Goal: Task Accomplishment & Management: Manage account settings

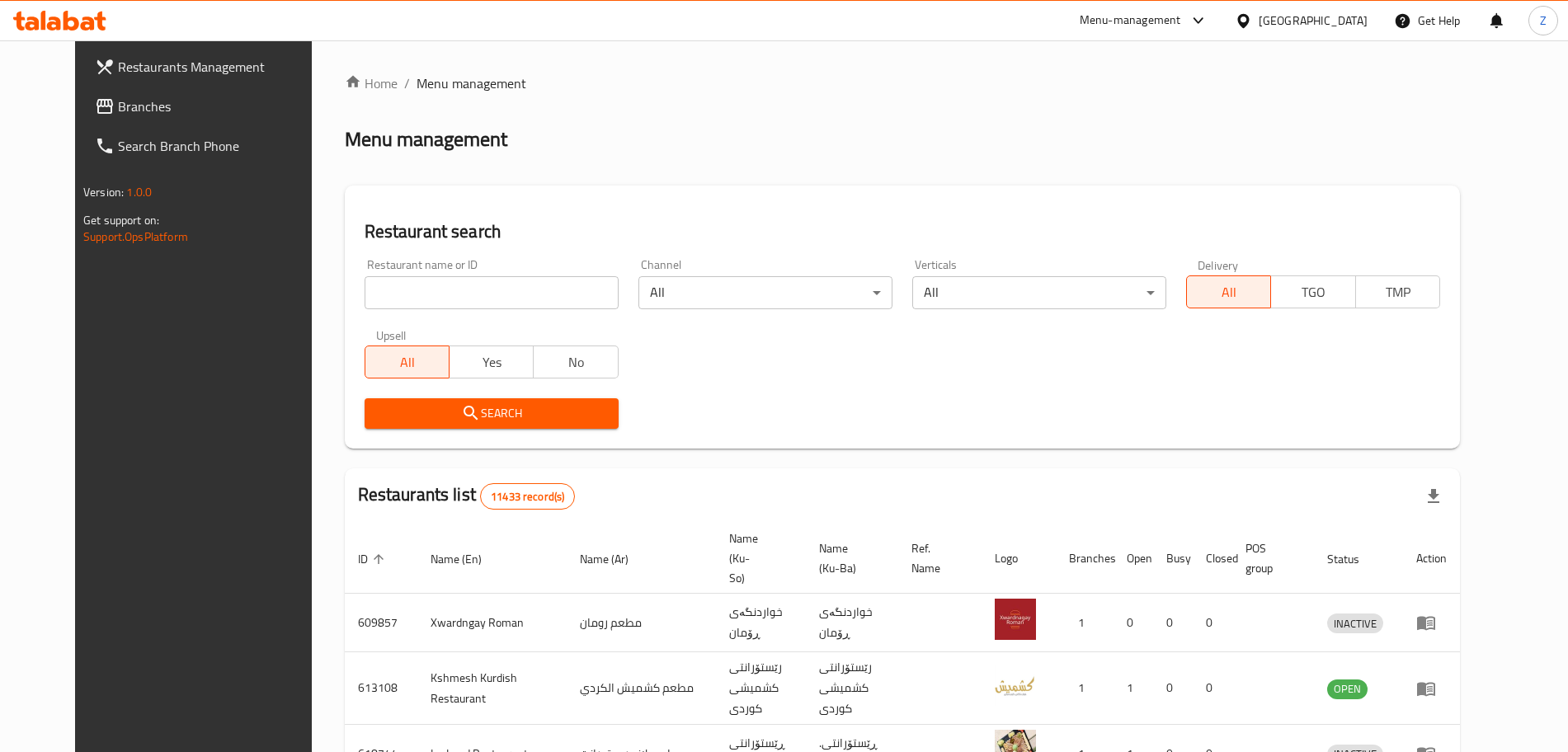
click at [443, 296] on input "search" at bounding box center [492, 293] width 254 height 33
paste input "686953"
type input "686953"
click button "Search" at bounding box center [492, 413] width 254 height 30
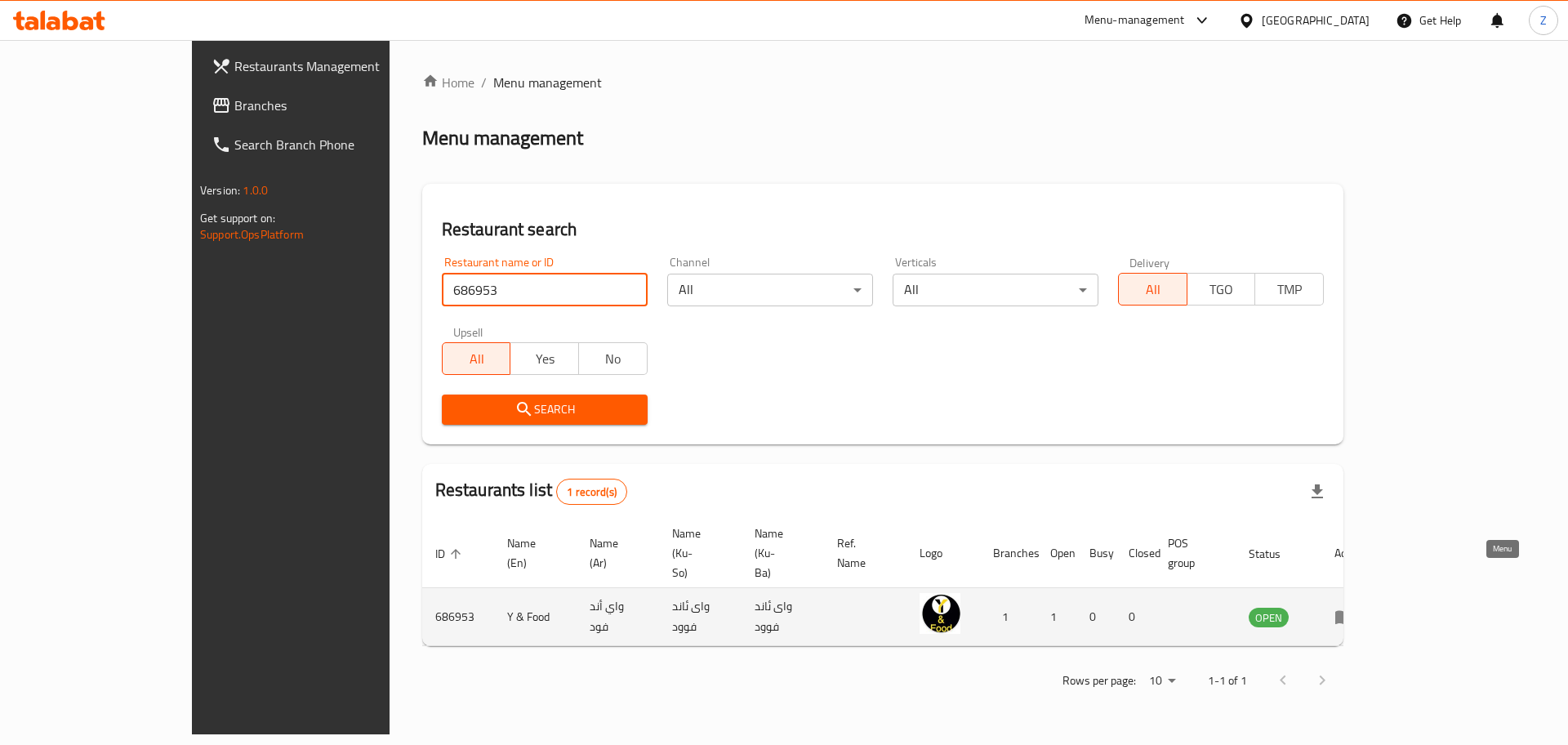
click at [1354, 607] on icon "enhanced table" at bounding box center [1345, 616] width 19 height 19
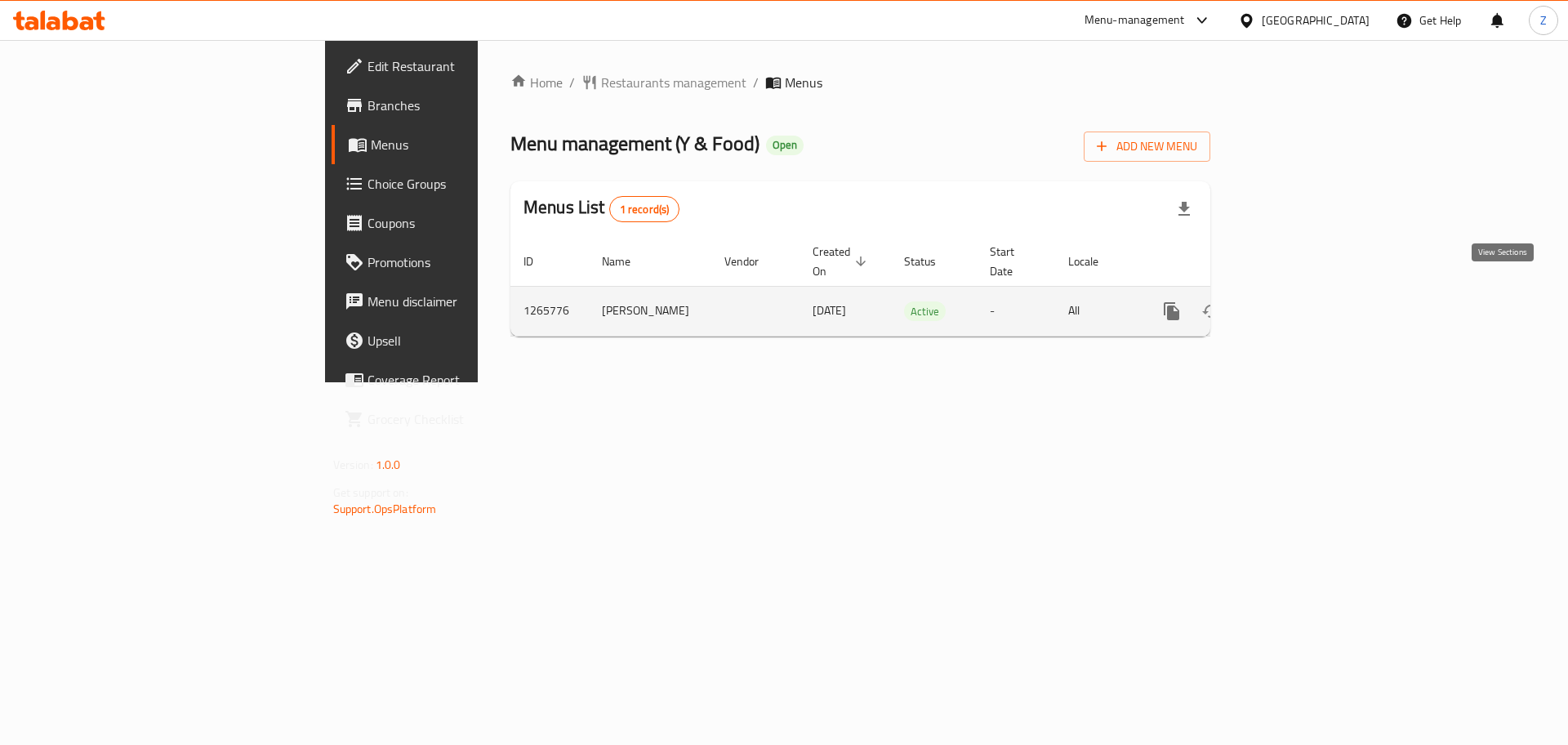
click at [1309, 292] on link "enhanced table" at bounding box center [1290, 311] width 40 height 40
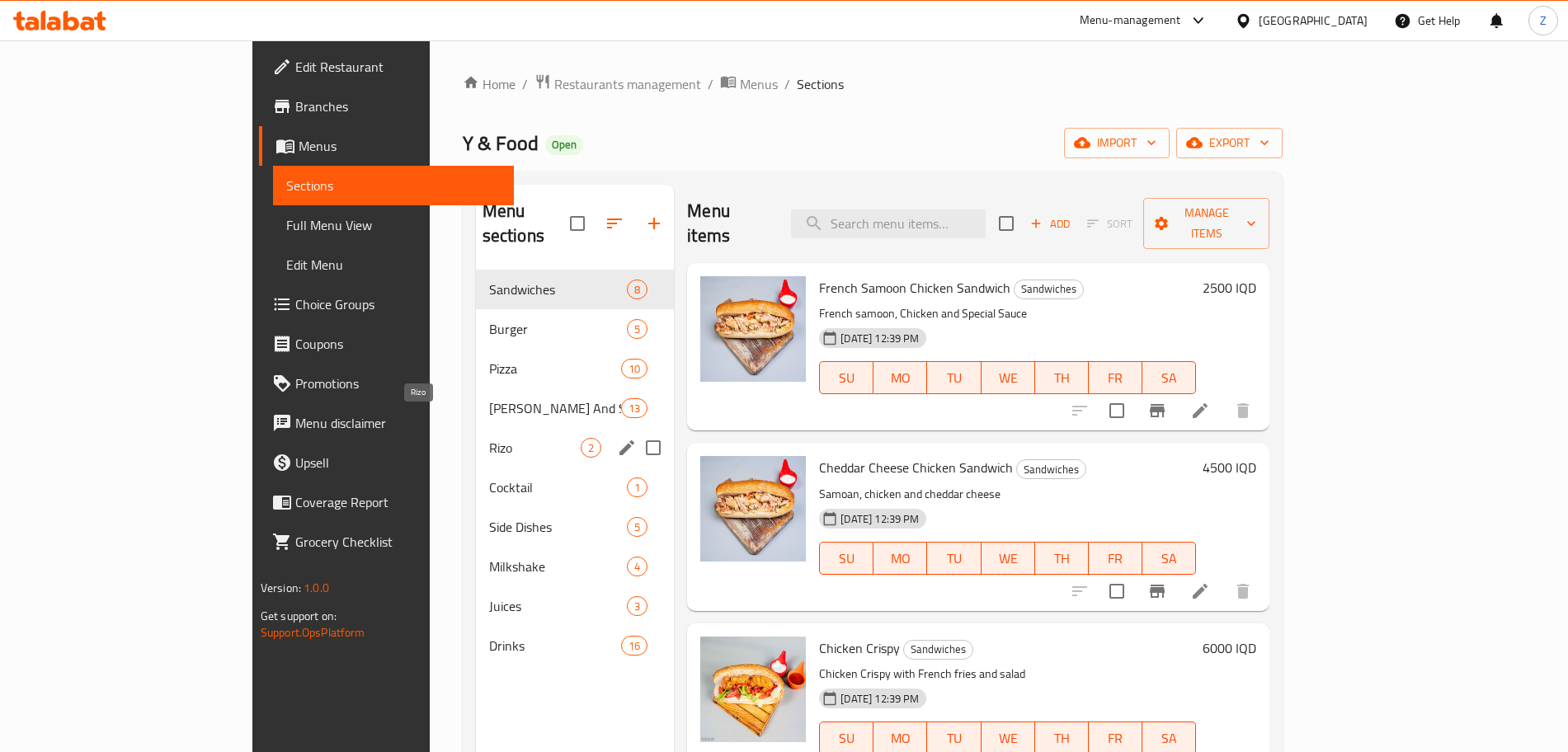
click at [489, 438] on span "Rizo" at bounding box center [535, 448] width 92 height 20
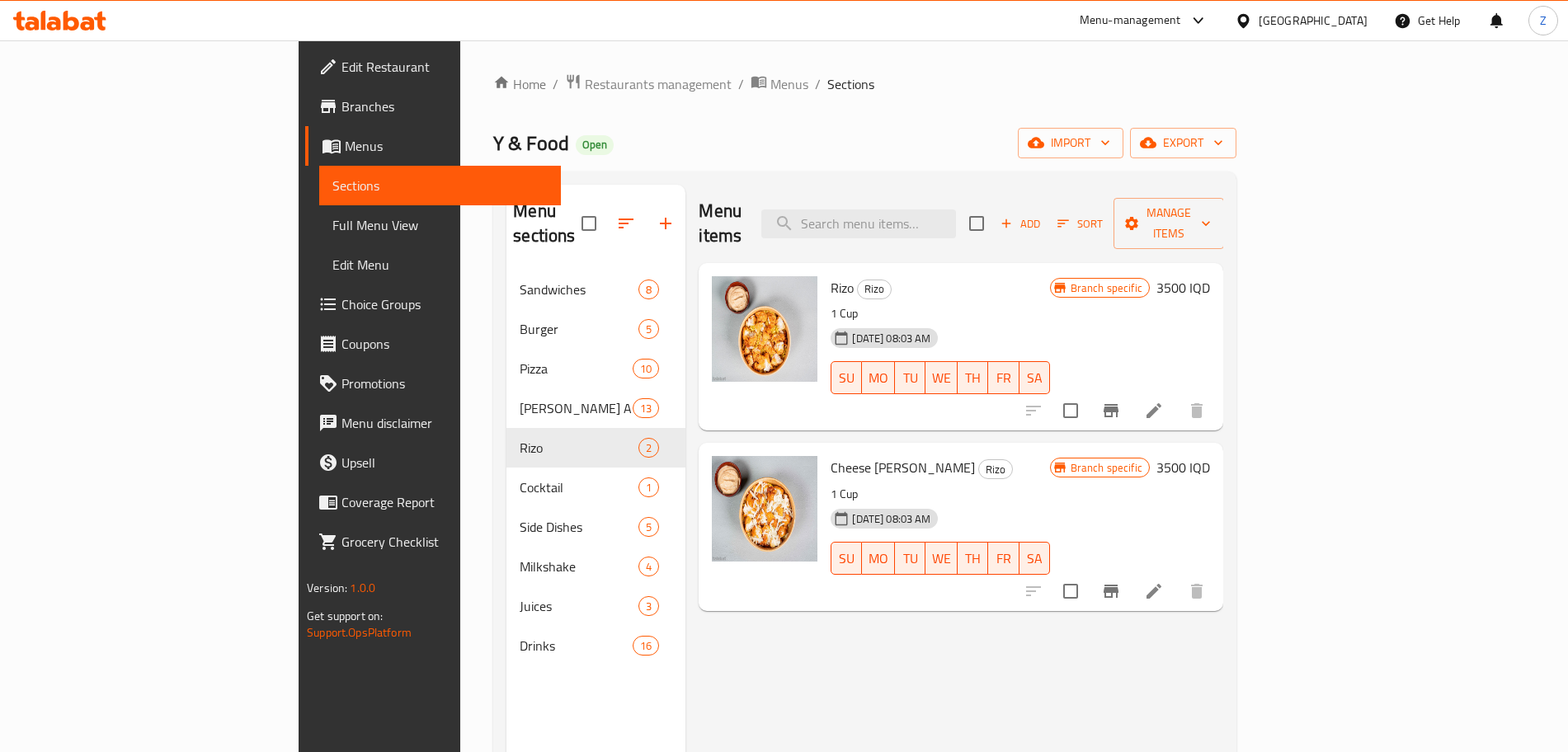
click at [1210, 276] on h6 "3500 IQD" at bounding box center [1183, 288] width 54 height 23
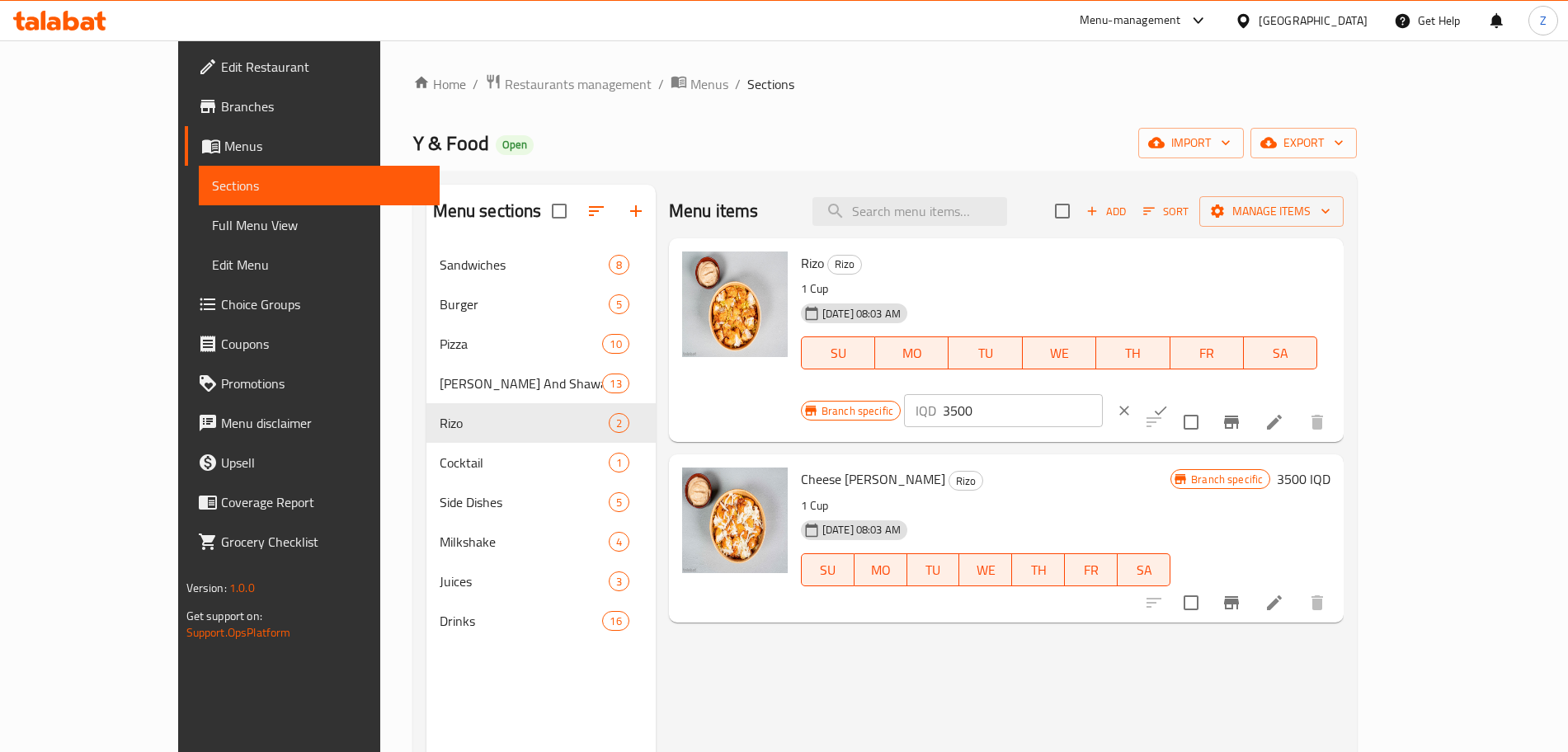
click at [1103, 394] on input "3500" at bounding box center [1023, 411] width 160 height 33
click at [1103, 394] on input "5500" at bounding box center [1023, 411] width 160 height 33
type input "5500"
click at [1179, 392] on button "ok" at bounding box center [1160, 410] width 36 height 36
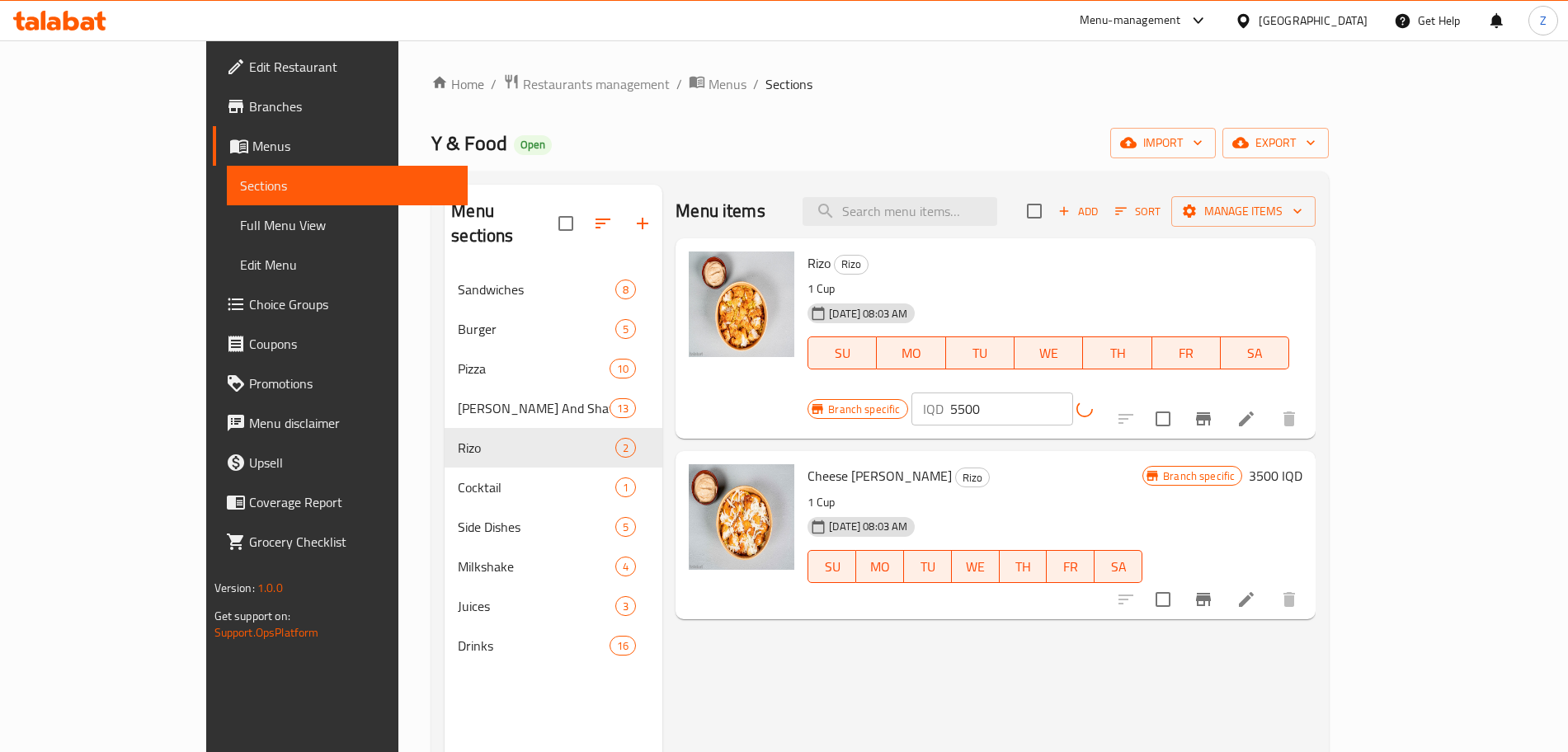
click at [1214, 409] on icon "Branch-specific-item" at bounding box center [1203, 418] width 20 height 20
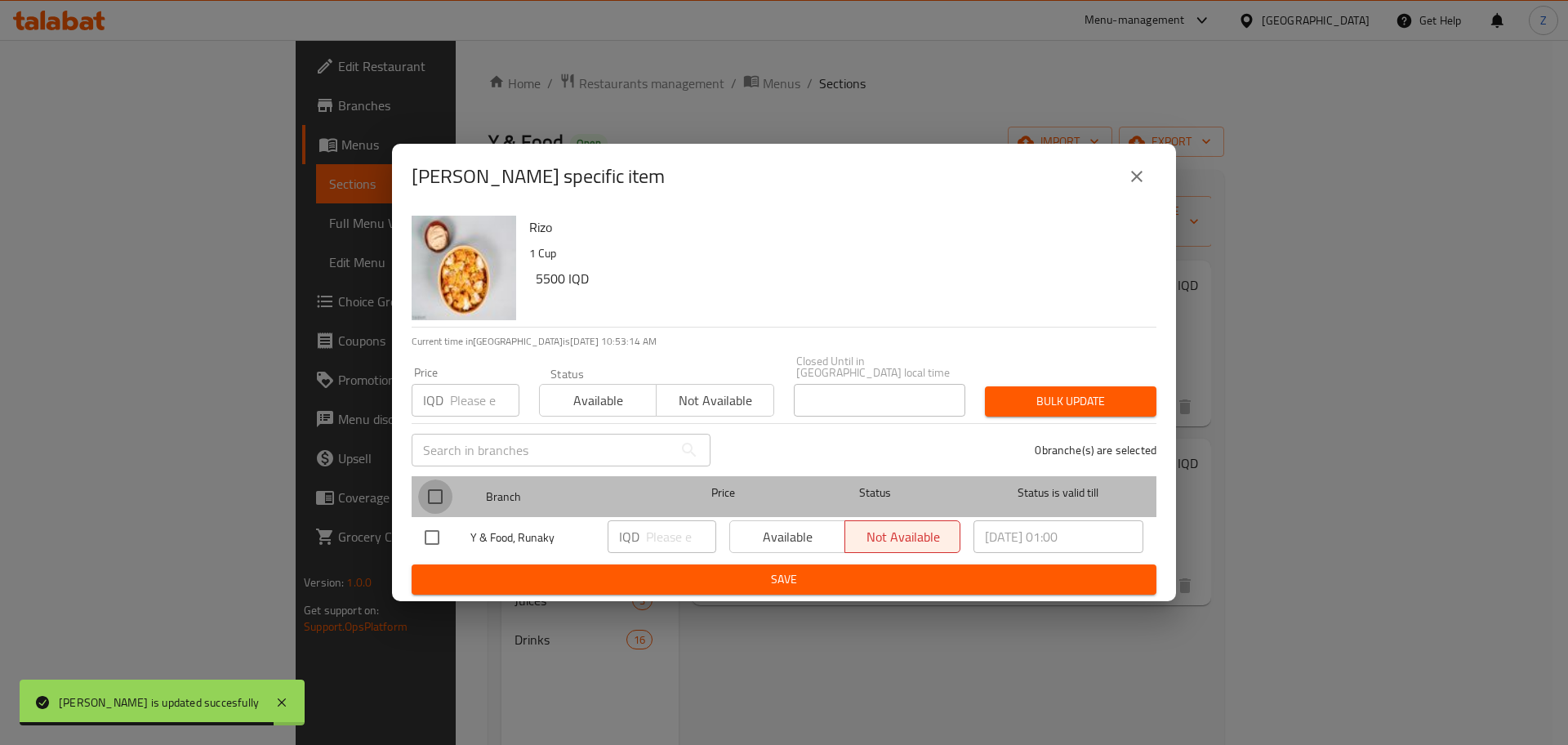
click at [442, 484] on input "checkbox" at bounding box center [436, 497] width 35 height 35
checkbox input "true"
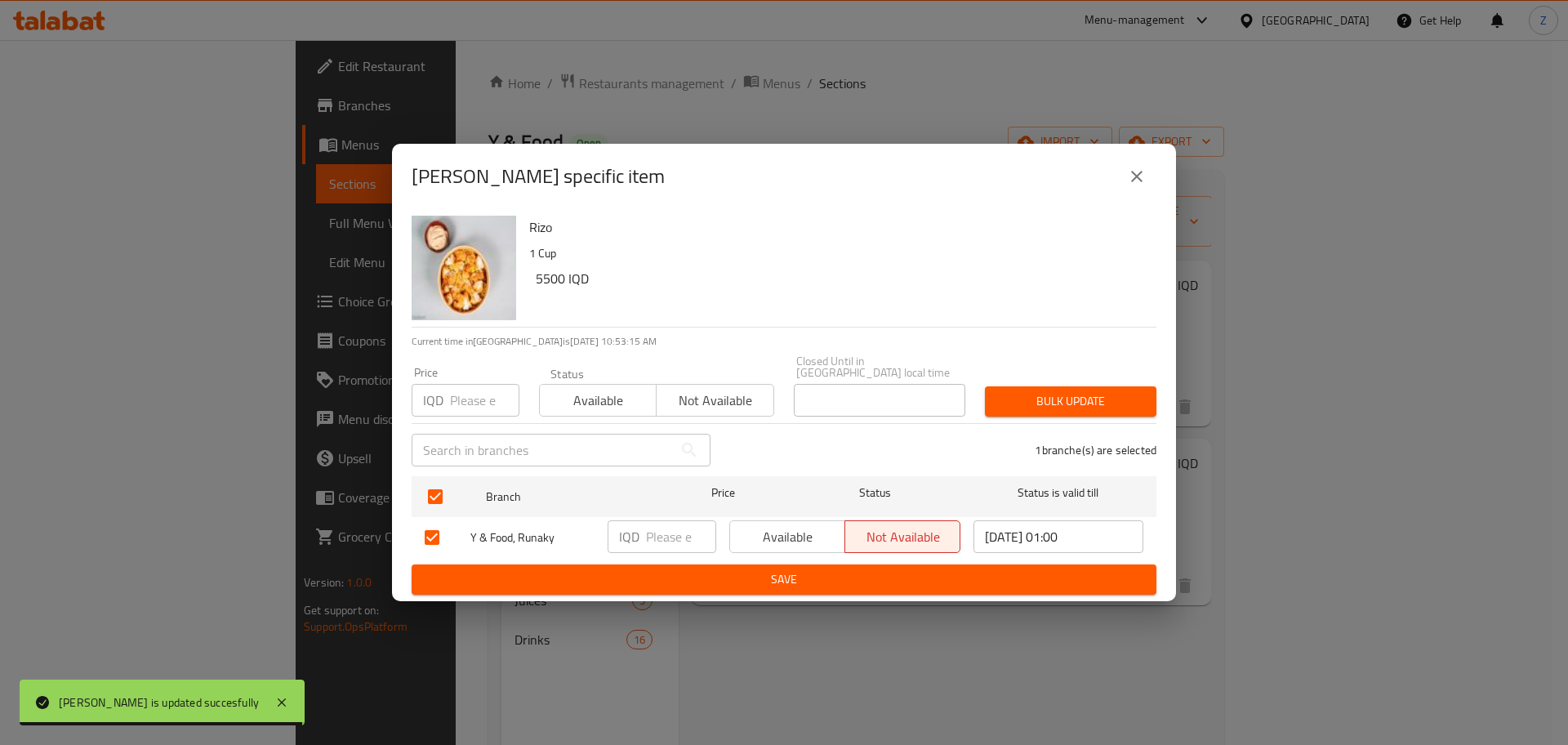
click at [669, 535] on input "number" at bounding box center [681, 537] width 71 height 33
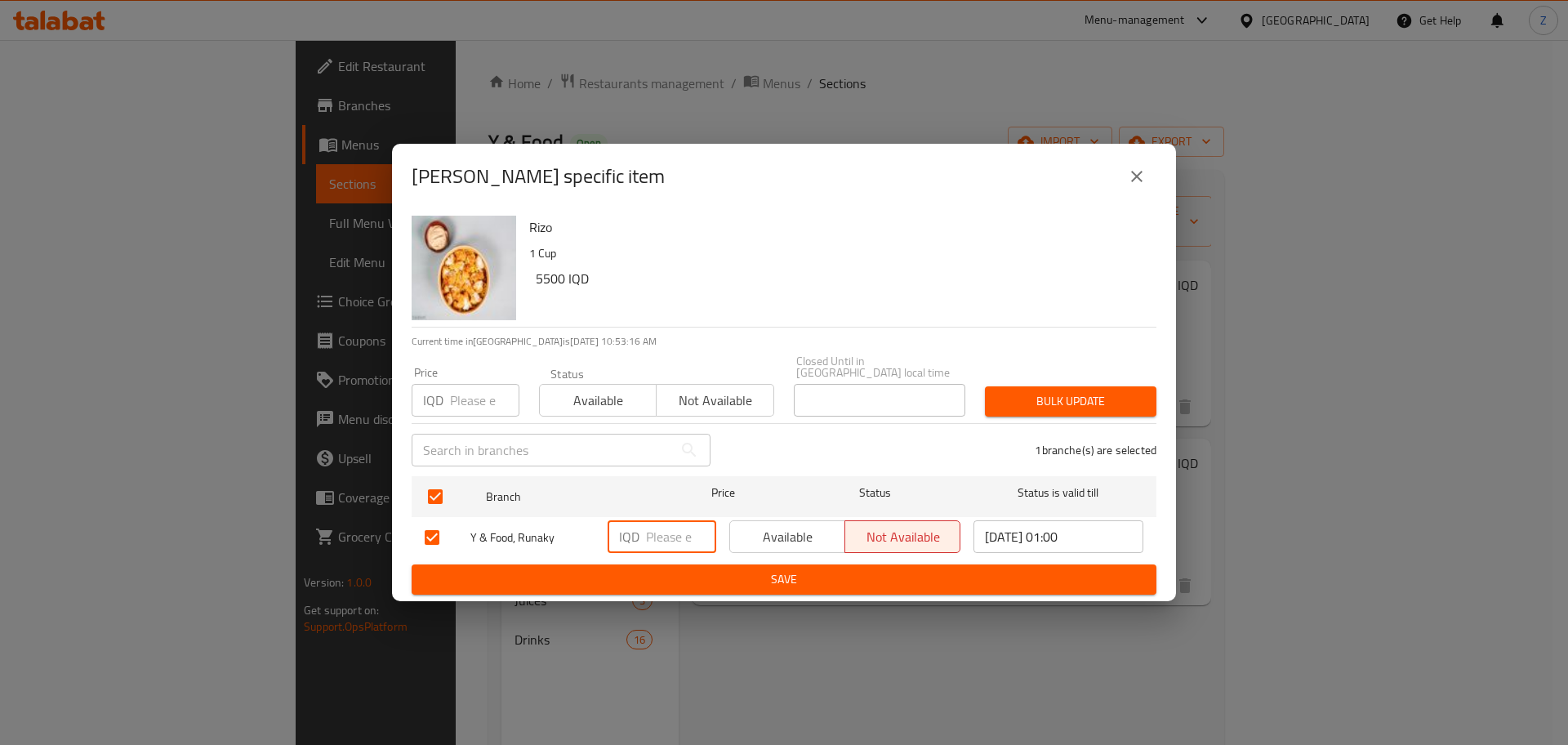
paste input "5500"
type input "5500"
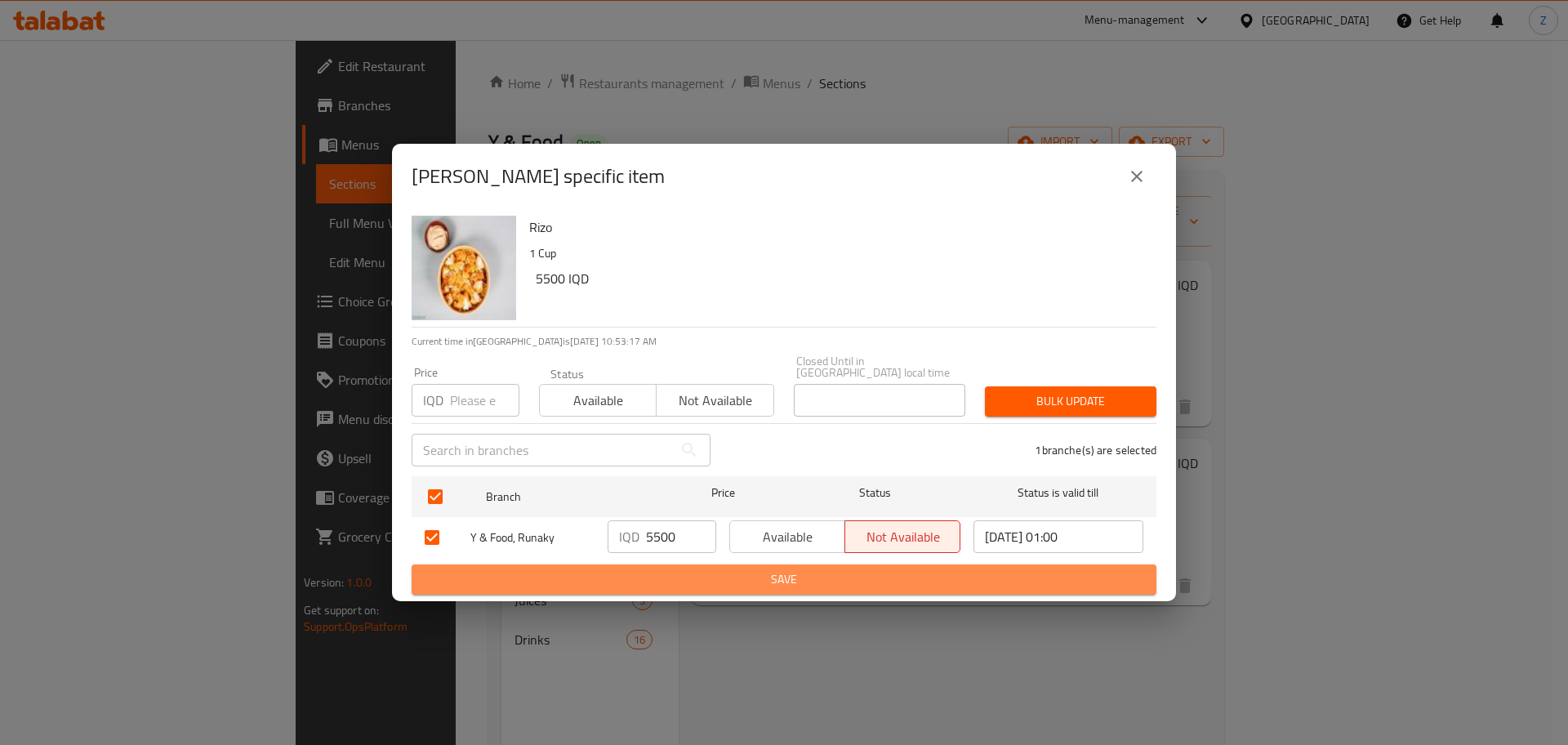
click at [710, 581] on span "Save" at bounding box center [784, 579] width 719 height 20
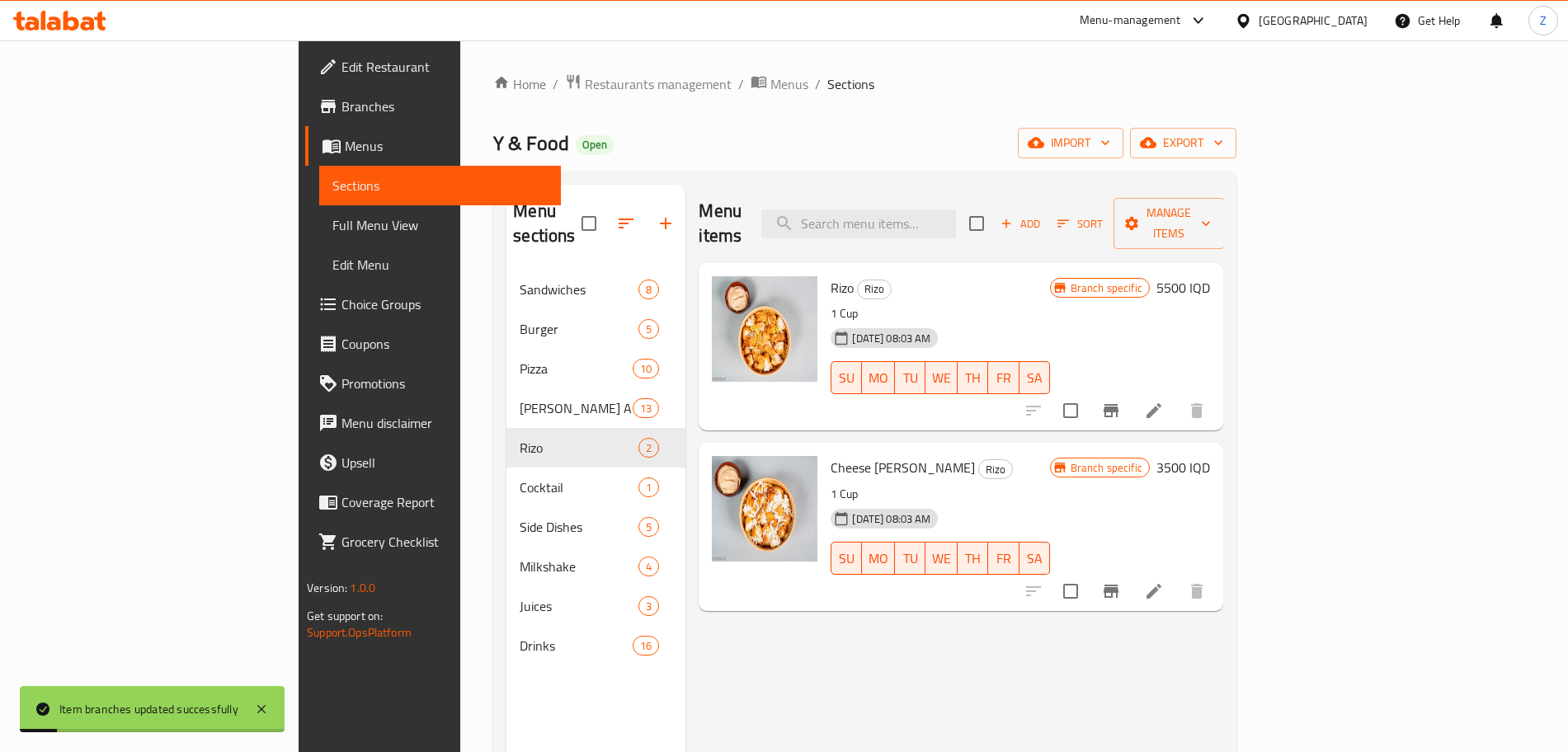
click at [1217, 450] on div "Cheese [PERSON_NAME] 1 Cup [DATE] 08:03 AM SU MO TU WE TH FR [PERSON_NAME] spec…" at bounding box center [1021, 527] width 392 height 154
click at [1210, 456] on h6 "3500 IQD" at bounding box center [1183, 468] width 54 height 23
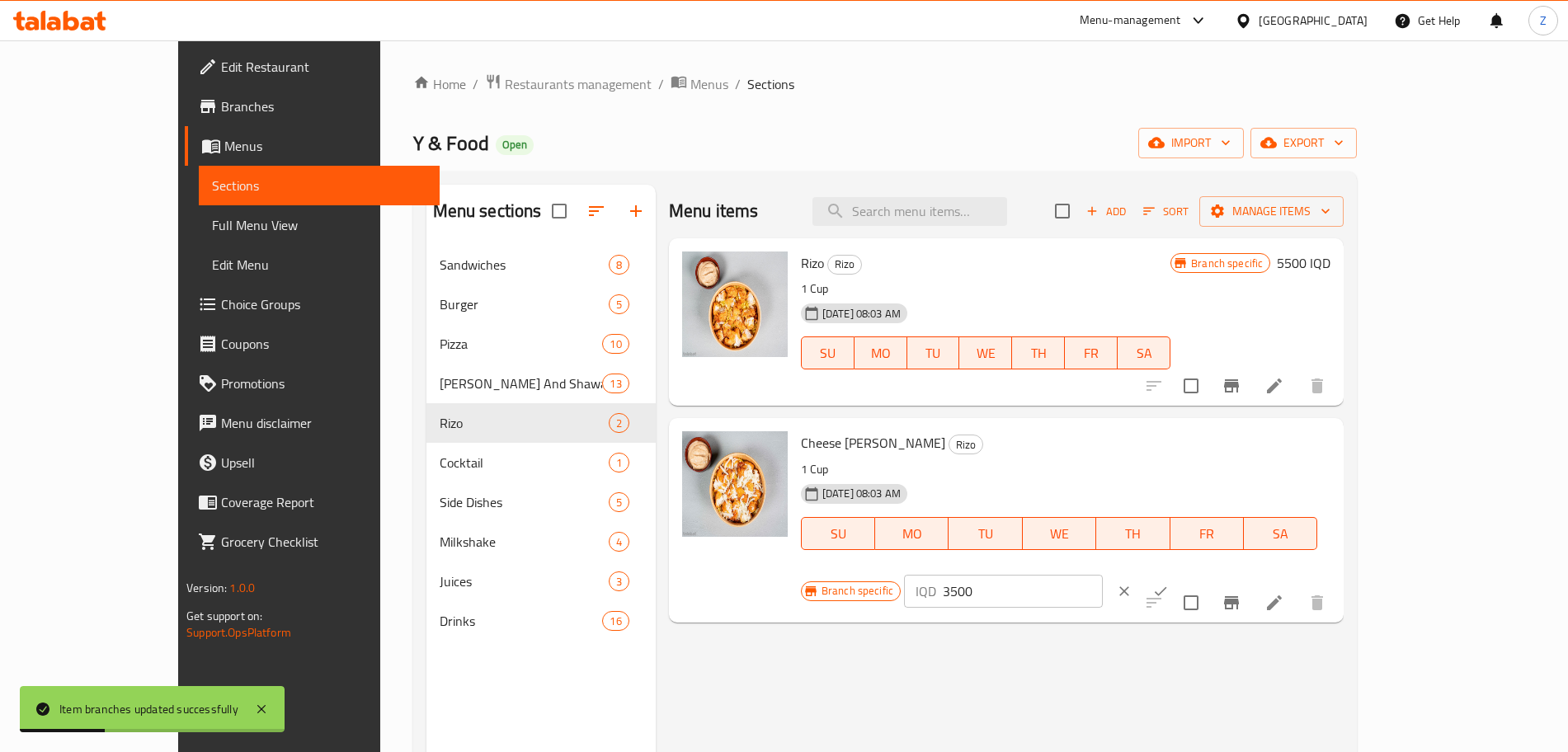
click at [1103, 574] on input "3500" at bounding box center [1023, 591] width 160 height 33
type input "6000"
click at [1169, 583] on icon "ok" at bounding box center [1160, 591] width 17 height 17
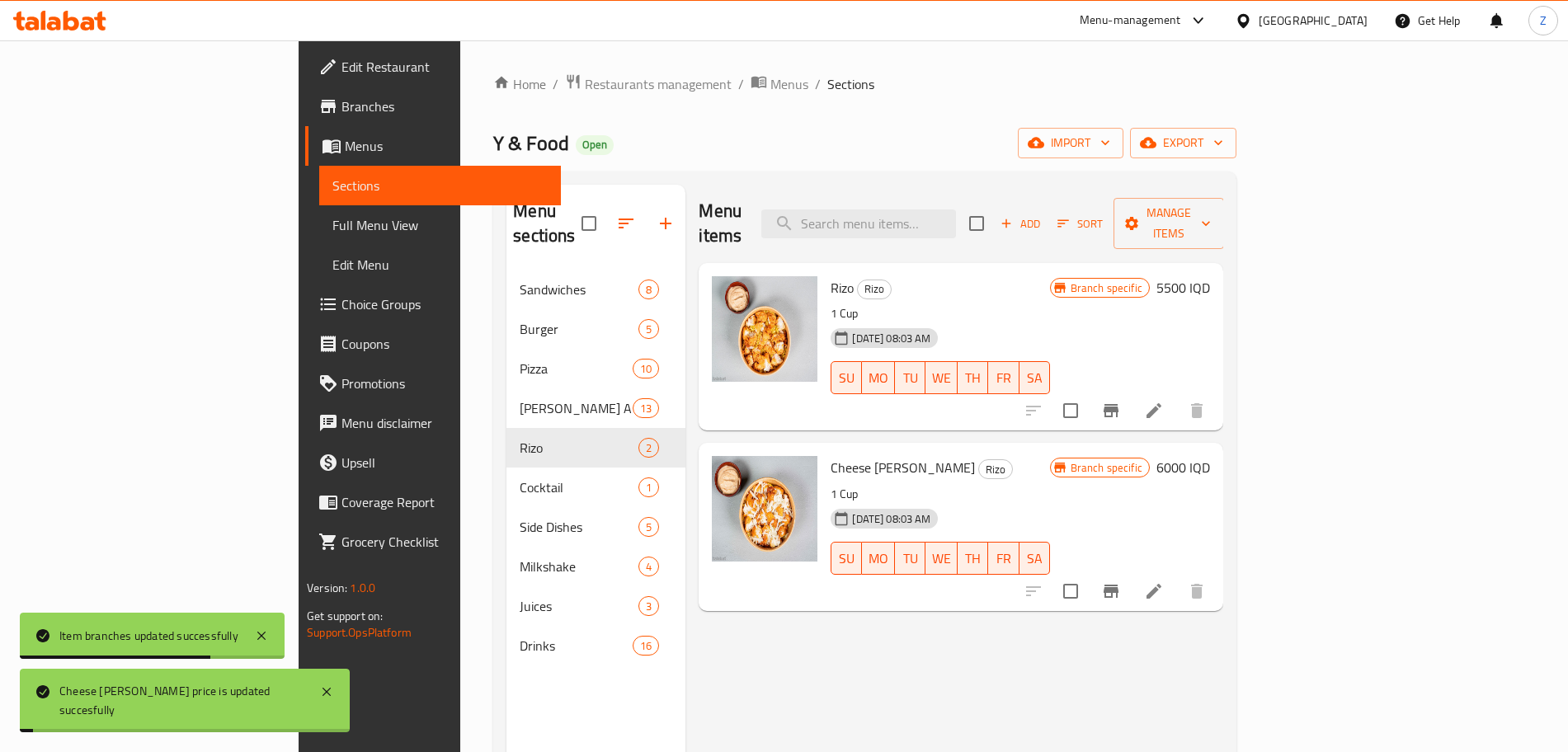
click at [1119, 584] on icon "Branch-specific-item" at bounding box center [1110, 591] width 15 height 14
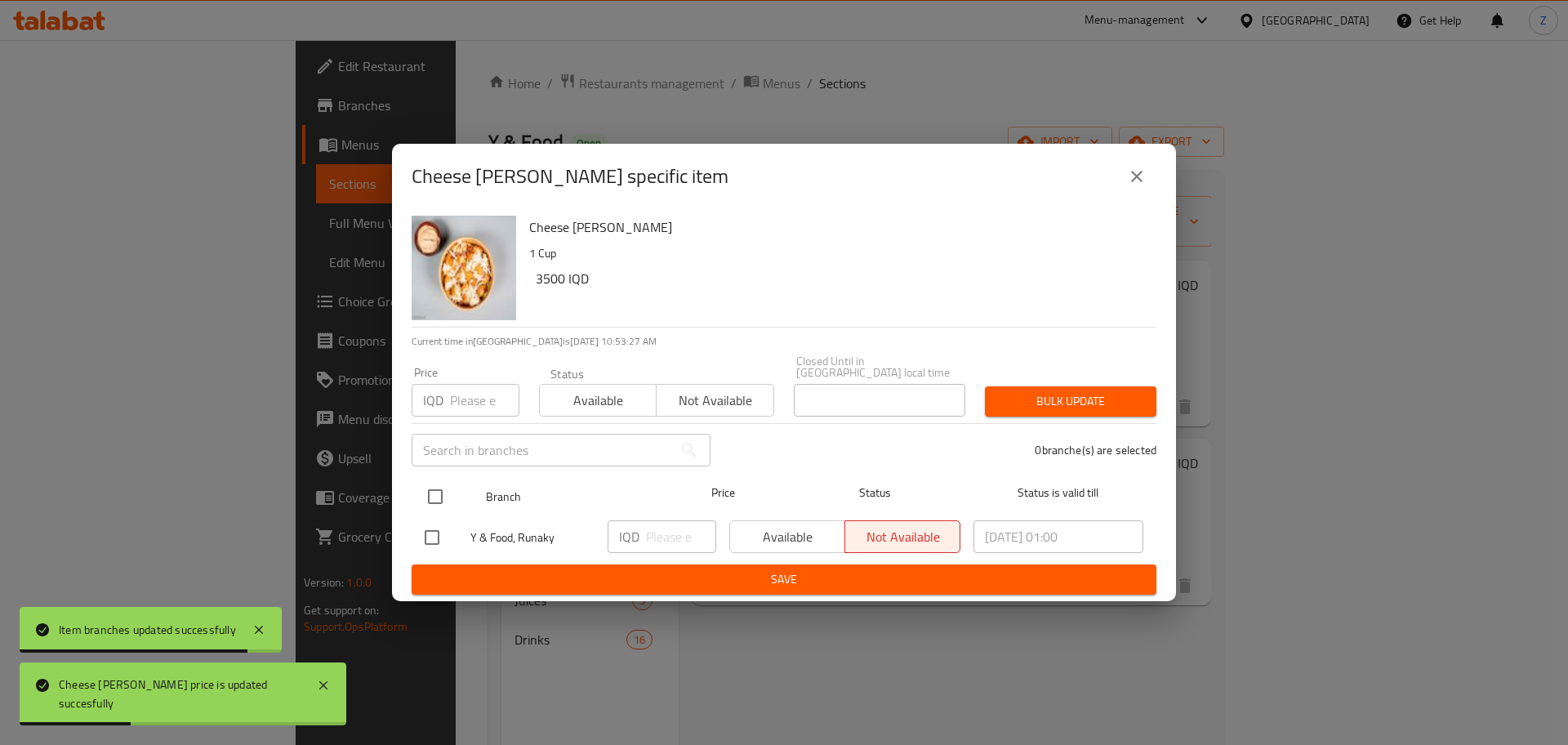
click at [438, 495] on input "checkbox" at bounding box center [436, 497] width 35 height 35
checkbox input "true"
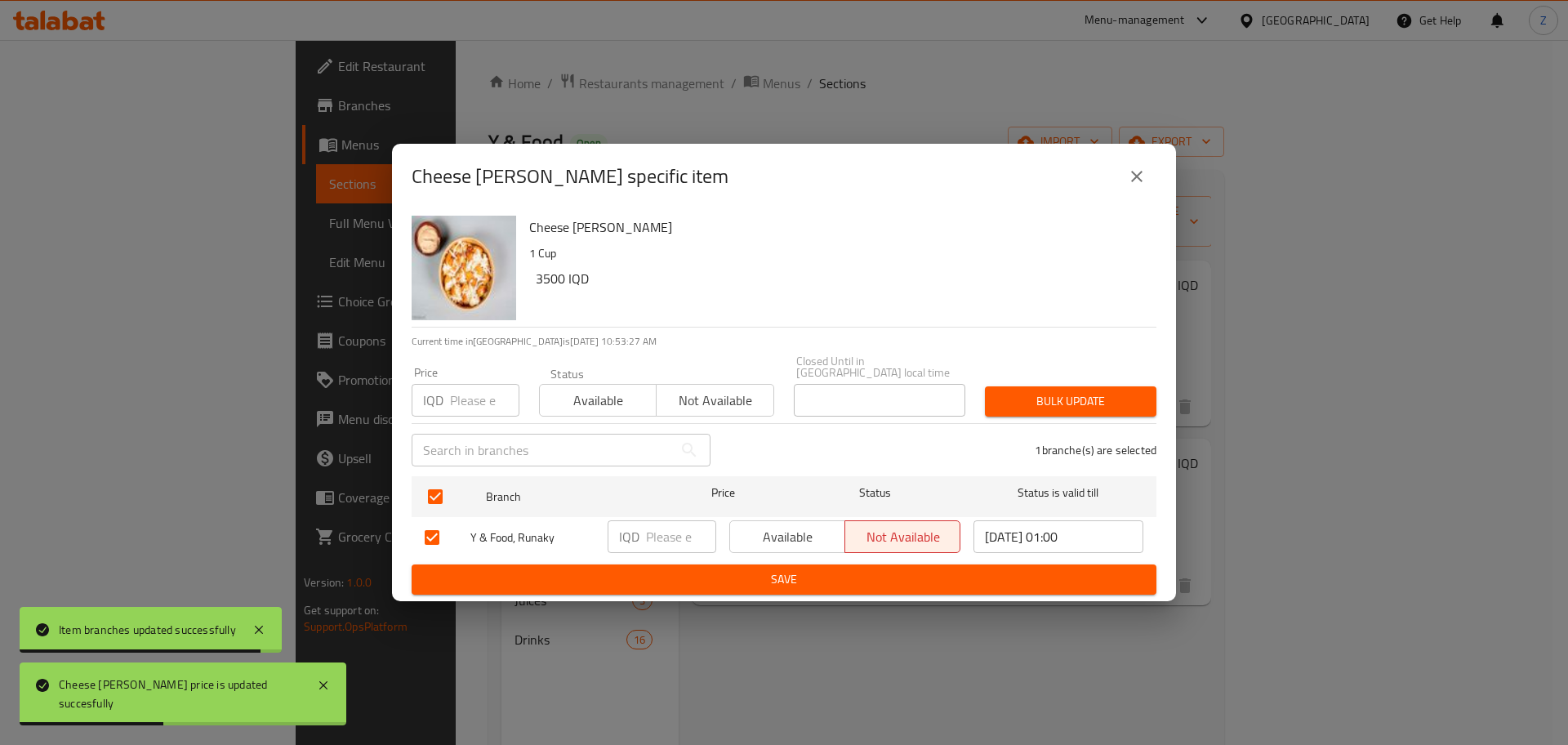
click at [646, 542] on input "number" at bounding box center [681, 537] width 71 height 33
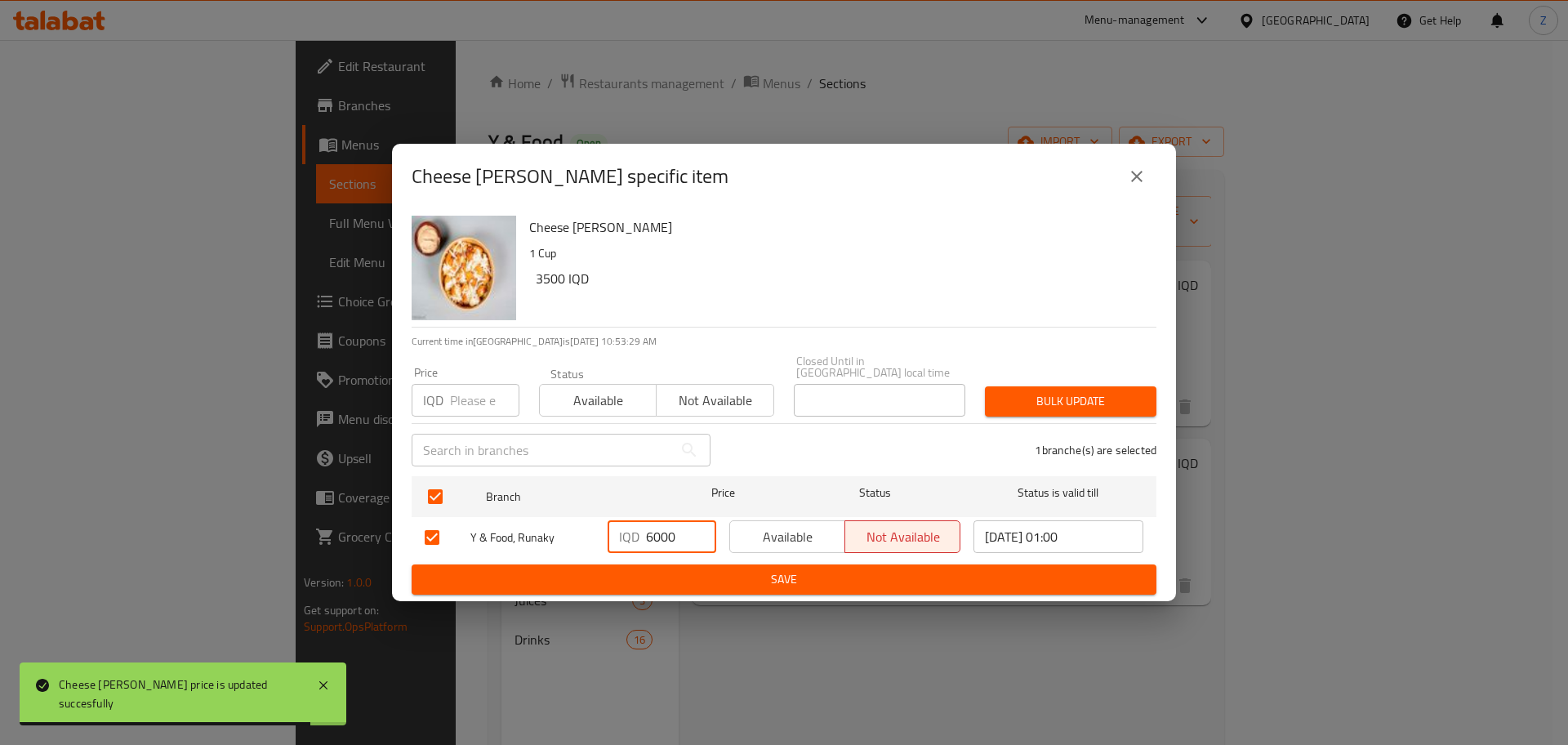
type input "6000"
click at [642, 564] on button "Save" at bounding box center [784, 579] width 745 height 30
